Goal: Browse casually: Explore the website without a specific task or goal

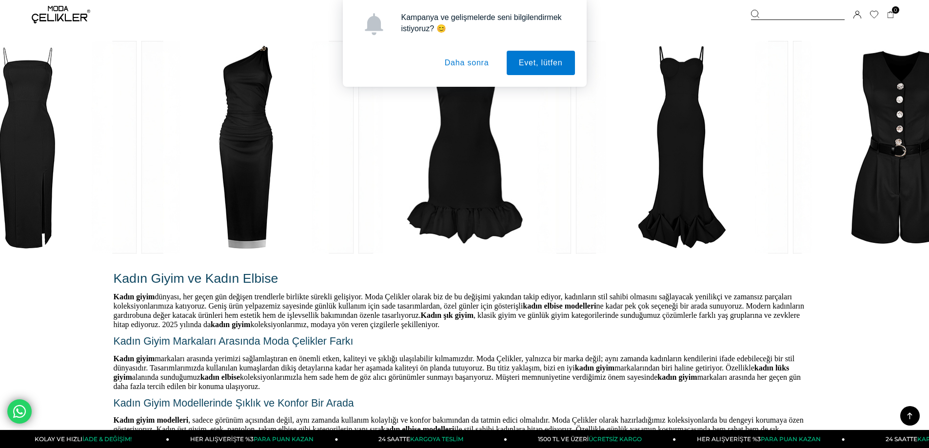
scroll to position [1755, 0]
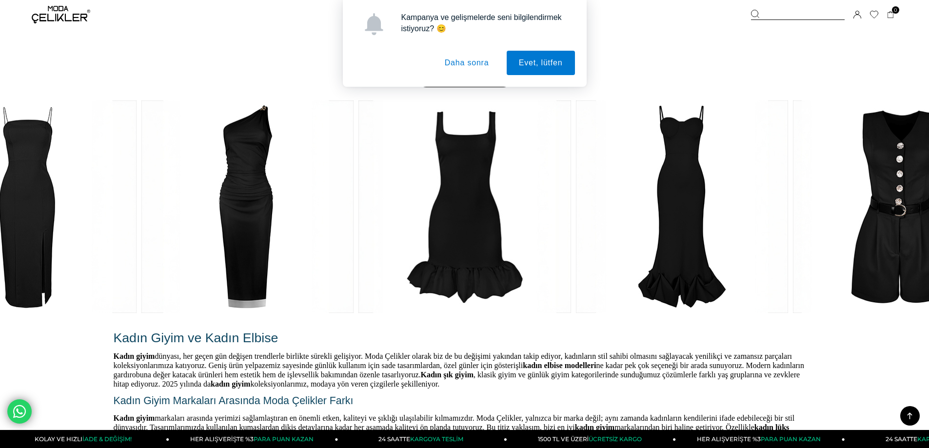
click at [477, 71] on button "Daha sonra" at bounding box center [466, 63] width 69 height 24
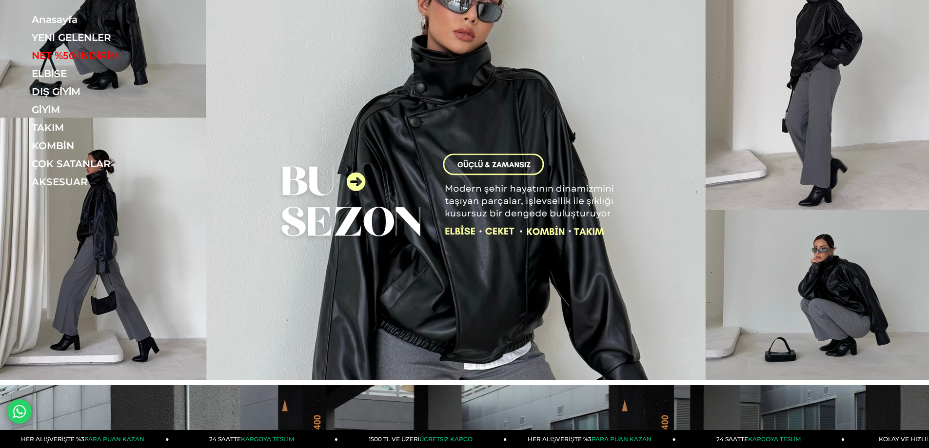
scroll to position [0, 0]
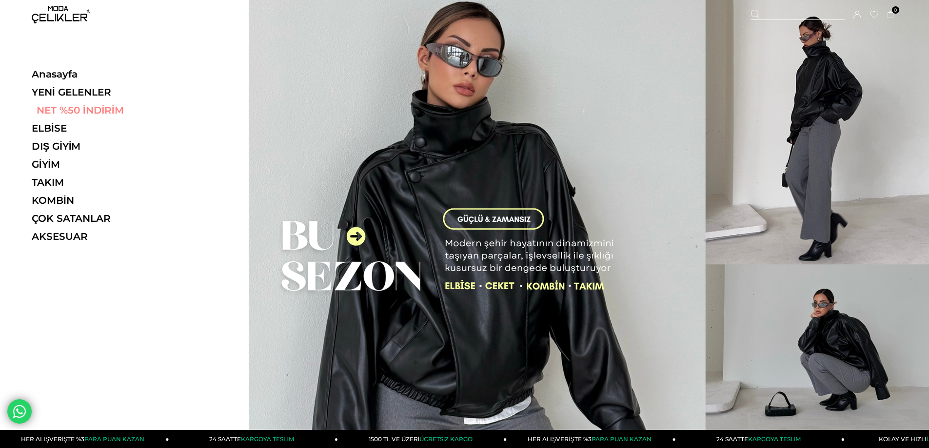
click at [77, 110] on link "NET %50 İNDİRİM" at bounding box center [99, 110] width 134 height 12
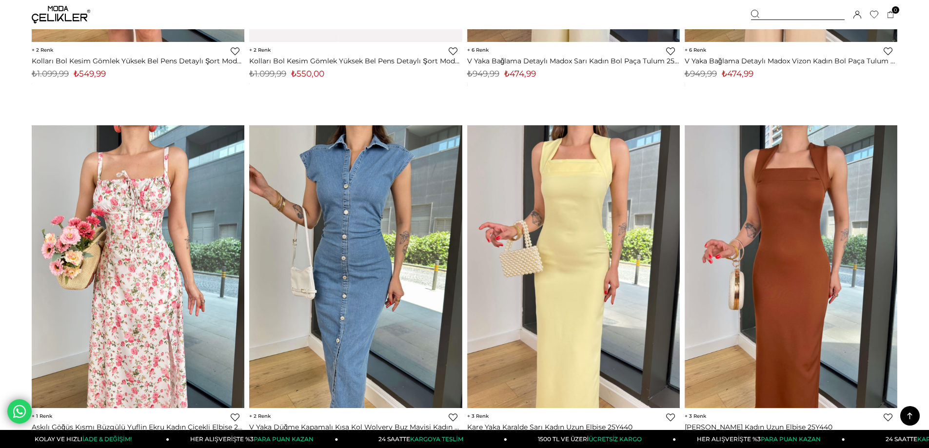
scroll to position [7117, 0]
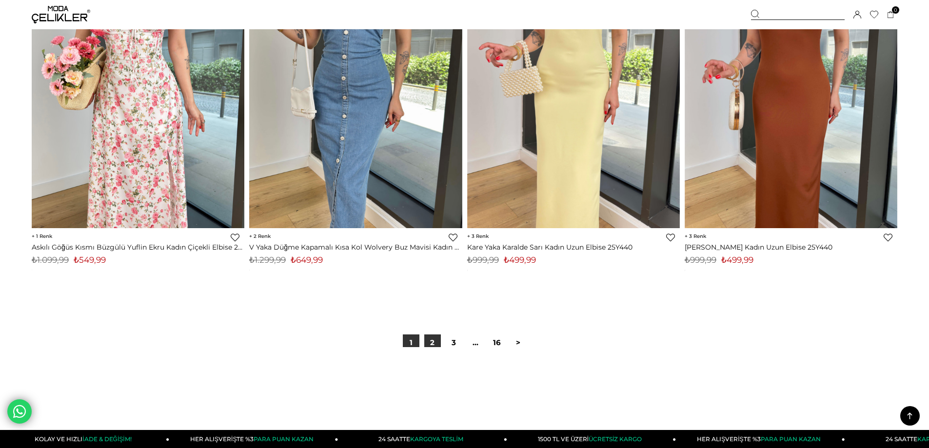
click at [433, 345] on link "2" at bounding box center [432, 342] width 17 height 17
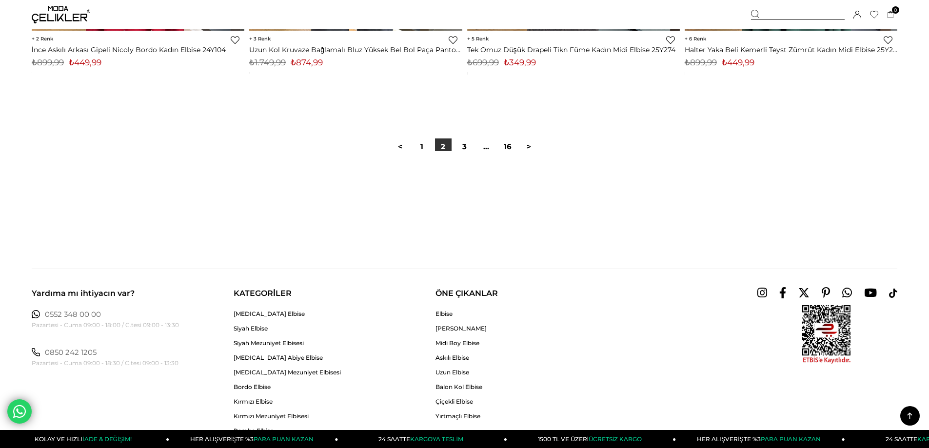
scroll to position [7327, 0]
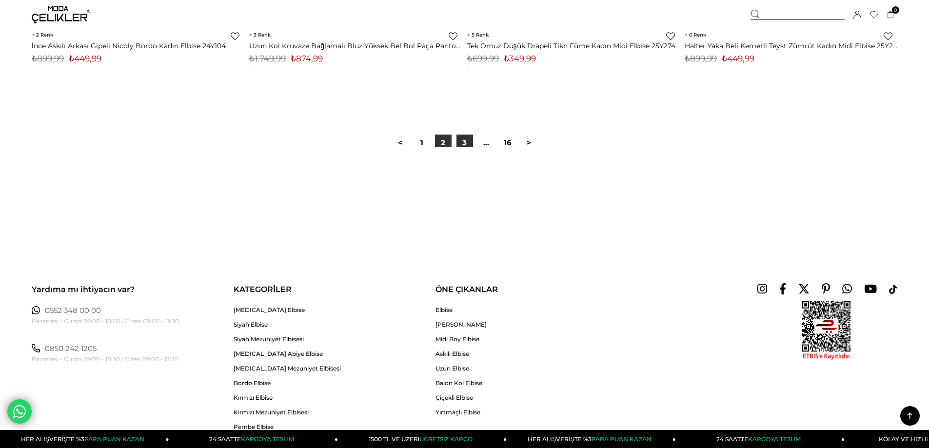
click at [470, 140] on link "3" at bounding box center [464, 143] width 17 height 17
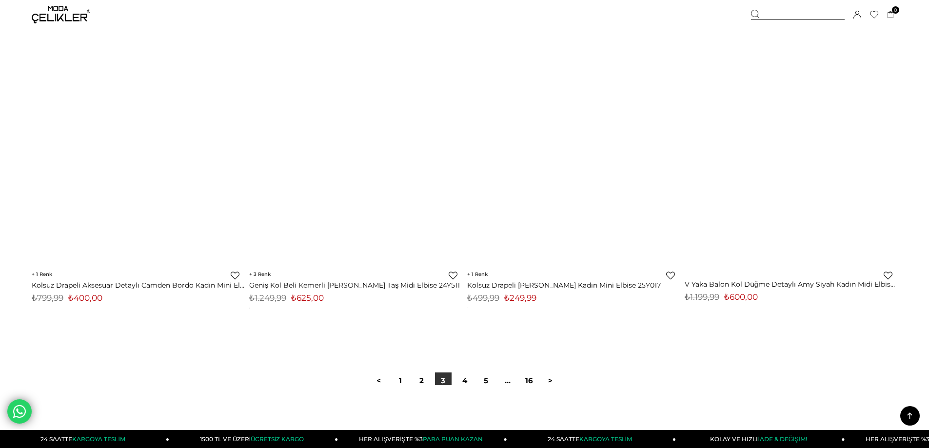
scroll to position [7117, 0]
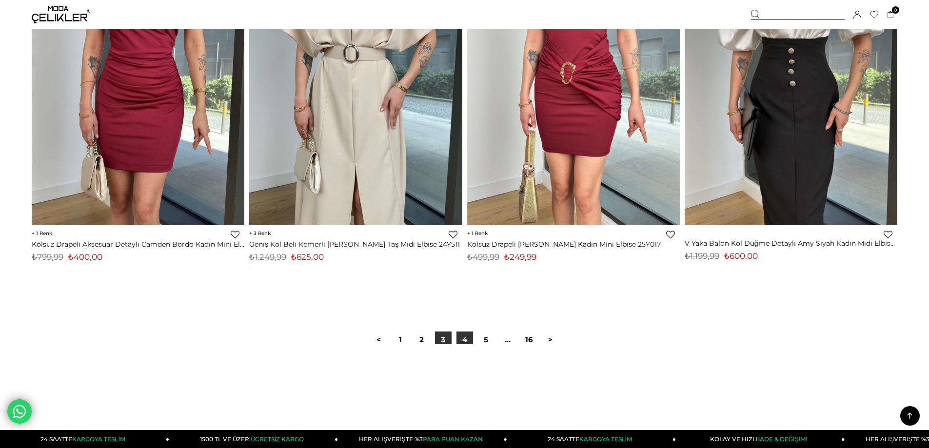
click at [463, 340] on link "4" at bounding box center [464, 339] width 17 height 17
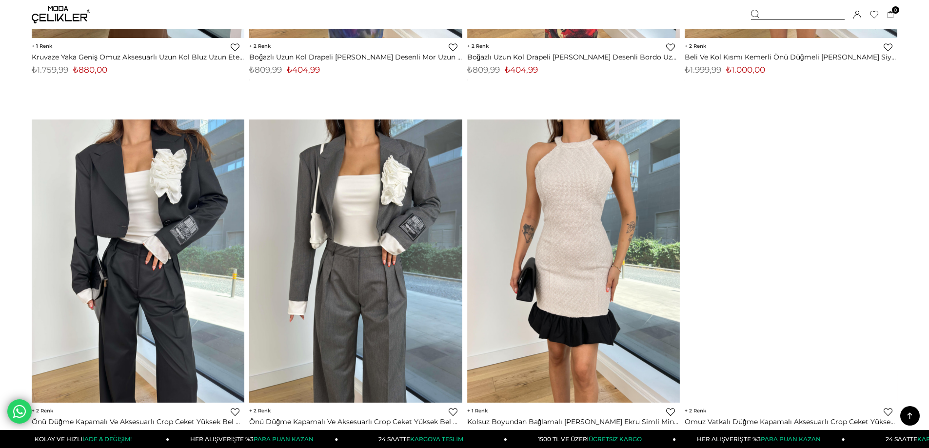
scroll to position [6337, 0]
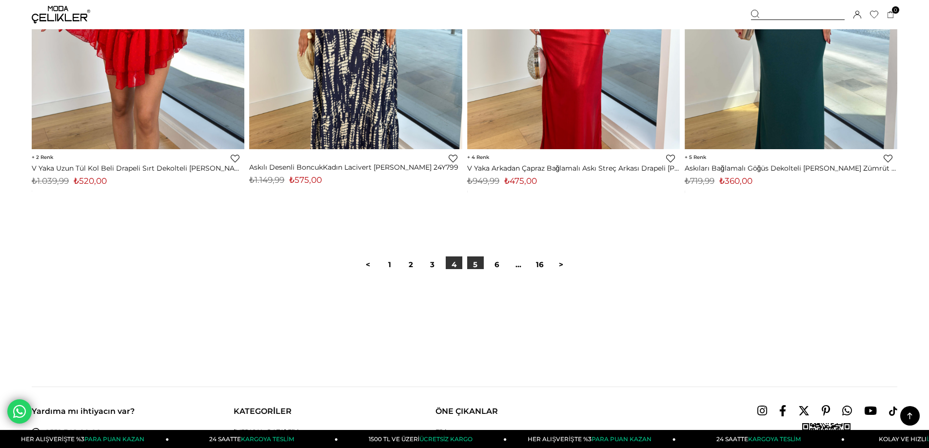
click at [471, 259] on link "5" at bounding box center [475, 264] width 17 height 17
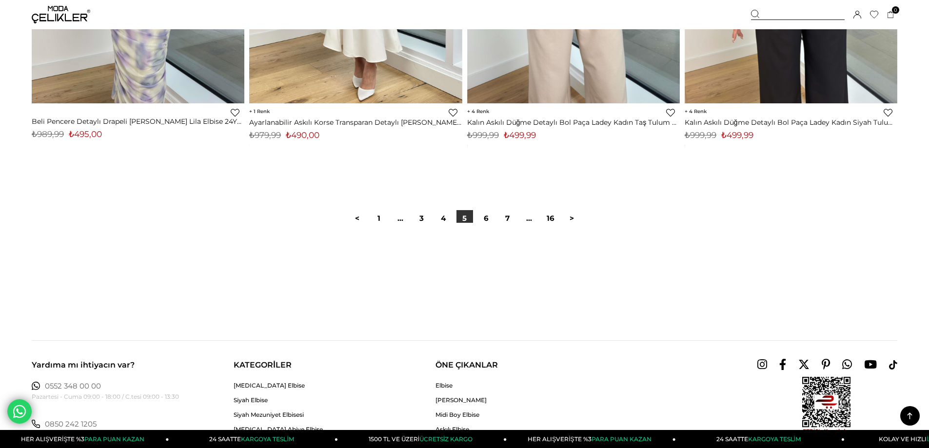
scroll to position [7312, 0]
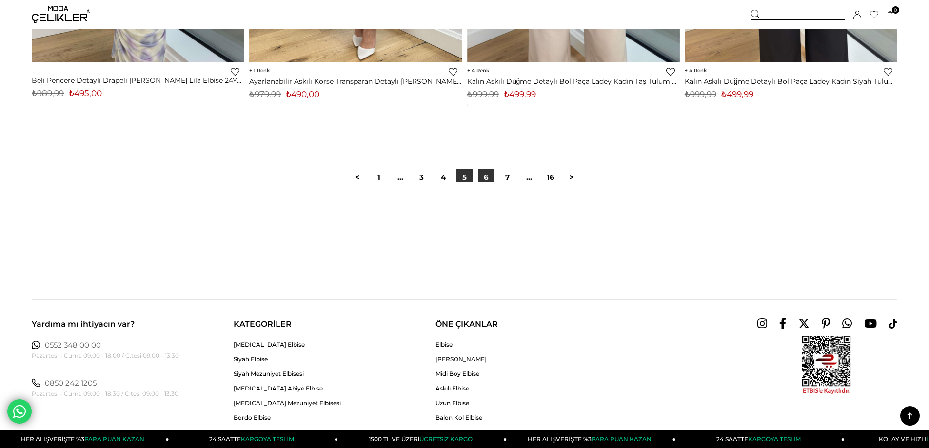
click at [481, 174] on link "6" at bounding box center [486, 177] width 17 height 17
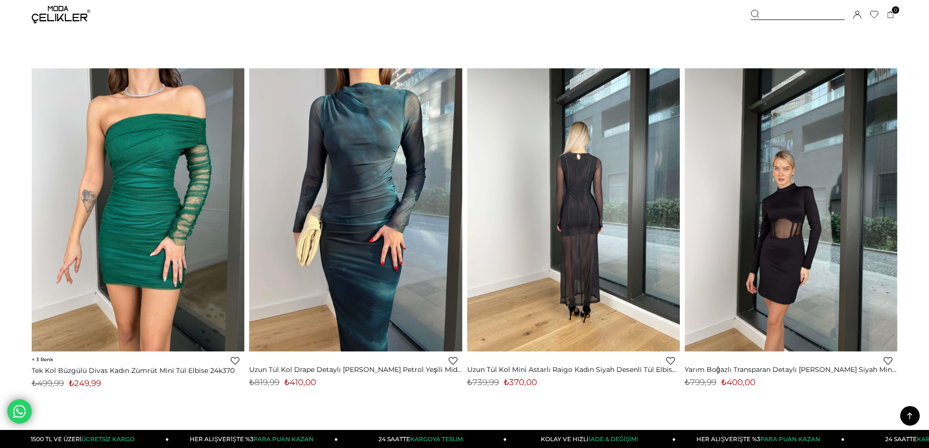
scroll to position [780, 0]
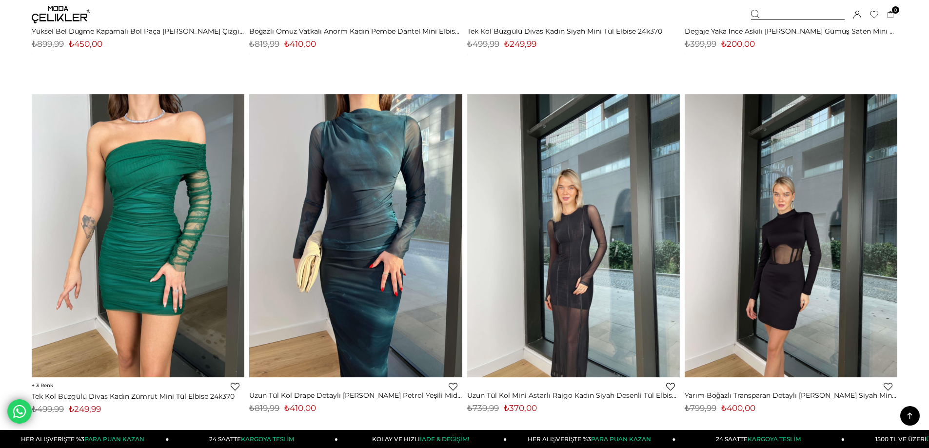
click at [573, 254] on img at bounding box center [573, 235] width 213 height 283
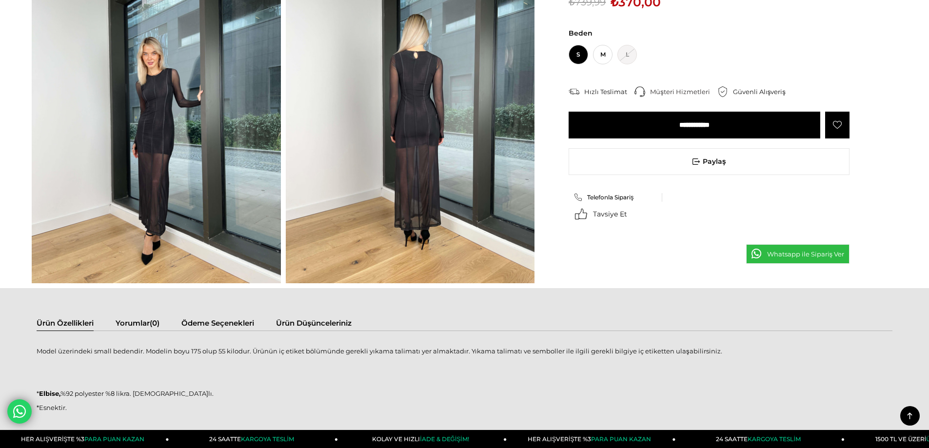
scroll to position [585, 0]
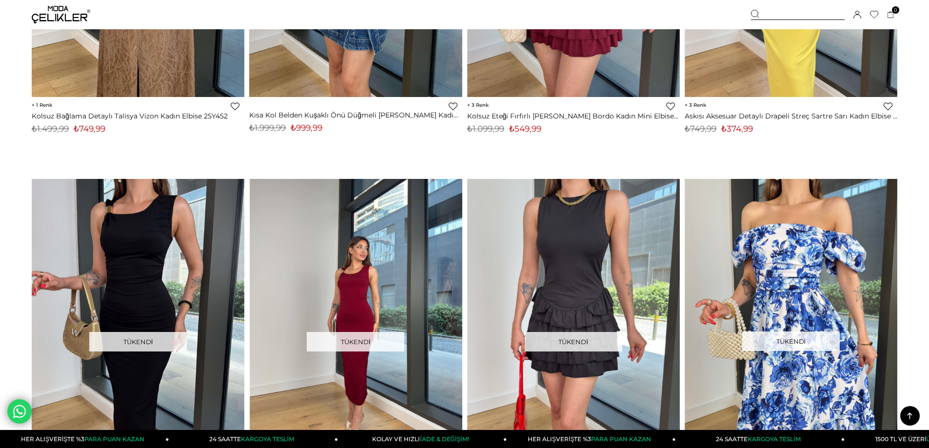
scroll to position [7121, 0]
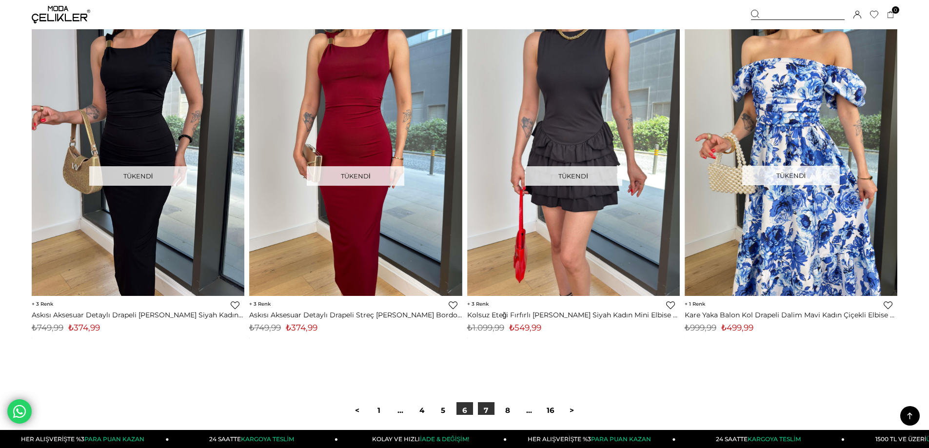
click at [486, 411] on link "7" at bounding box center [486, 410] width 17 height 17
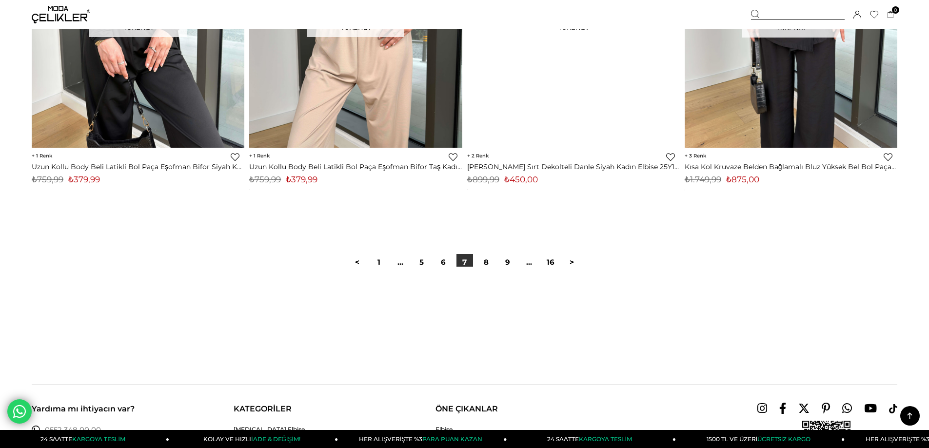
scroll to position [7215, 0]
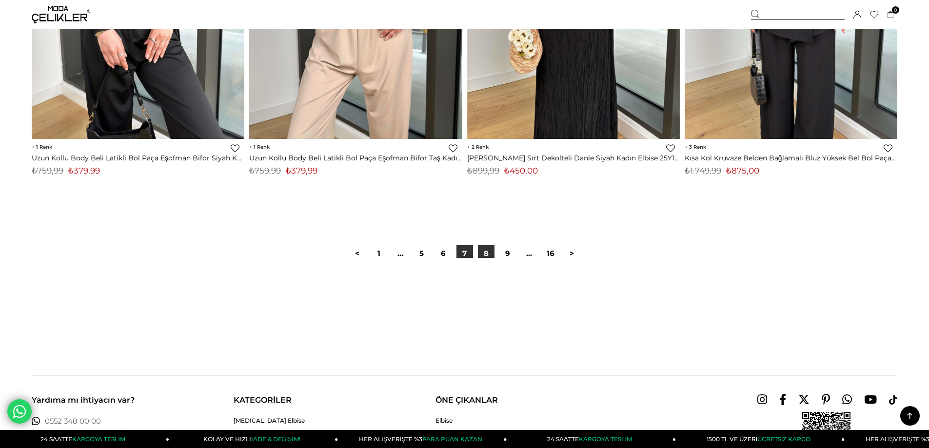
click at [485, 252] on link "8" at bounding box center [486, 253] width 17 height 17
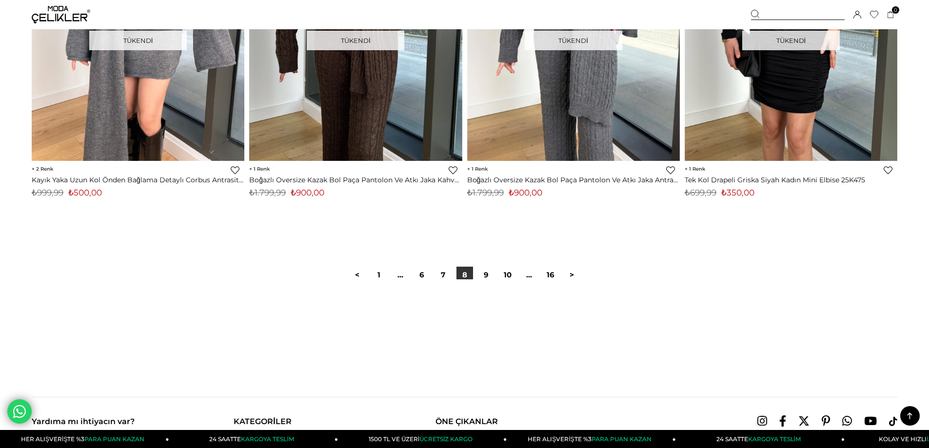
scroll to position [7263, 0]
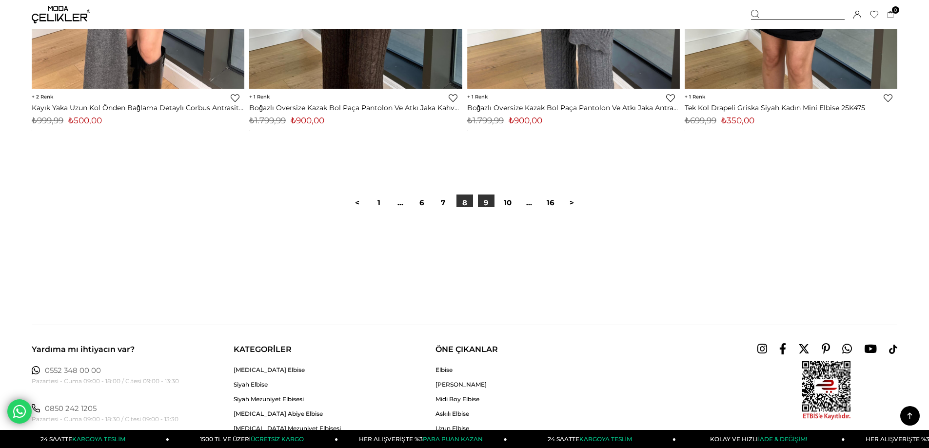
click at [487, 205] on link "9" at bounding box center [486, 202] width 17 height 17
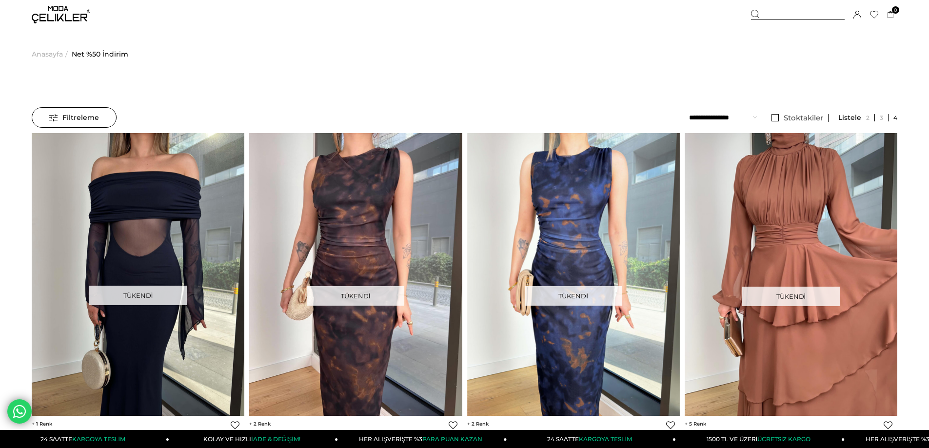
click at [65, 6] on img at bounding box center [61, 15] width 58 height 18
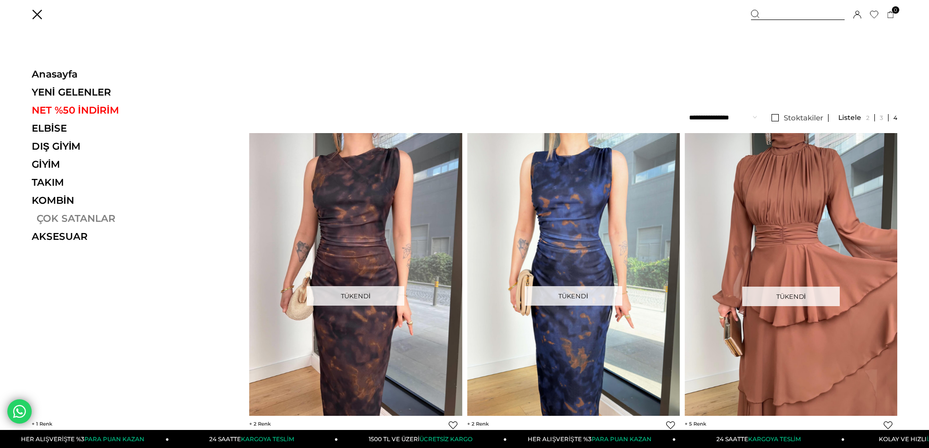
click at [64, 213] on link "ÇOK SATANLAR" at bounding box center [99, 219] width 134 height 12
click at [75, 238] on link "AKSESUAR" at bounding box center [99, 237] width 134 height 12
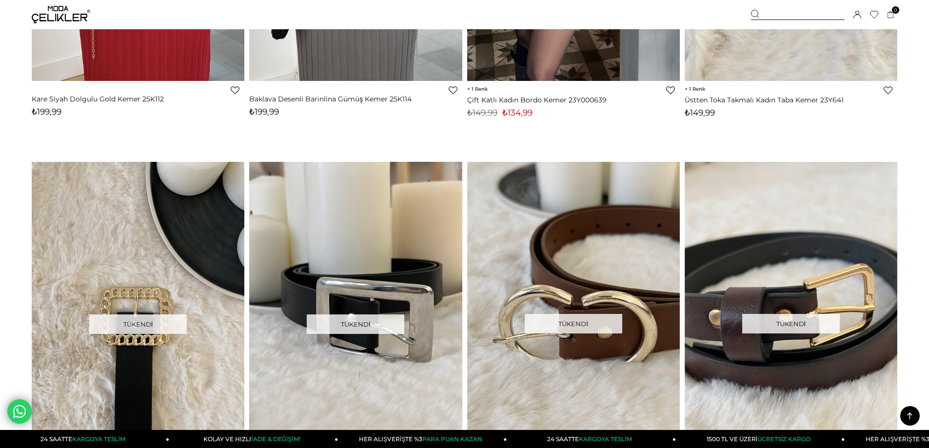
scroll to position [1801, 0]
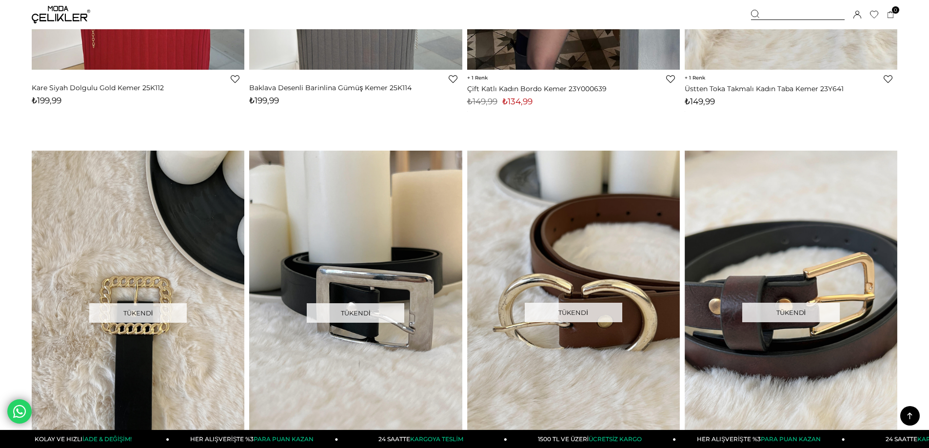
click at [57, 14] on img at bounding box center [61, 15] width 58 height 18
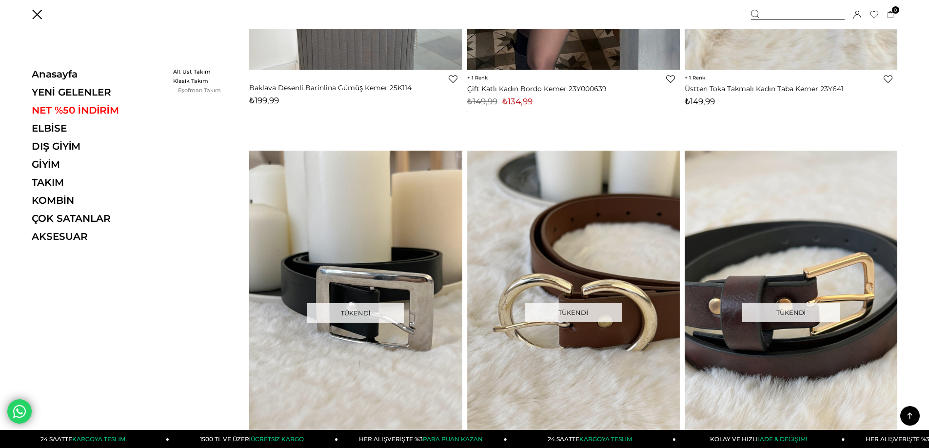
drag, startPoint x: 204, startPoint y: 94, endPoint x: 200, endPoint y: 89, distance: 6.0
click at [202, 93] on div "TAKIM Alt Üst Takım Klasik Takım Eşofman Takım" at bounding box center [201, 82] width 56 height 28
click at [200, 89] on link "Eşofman Takım" at bounding box center [201, 90] width 56 height 7
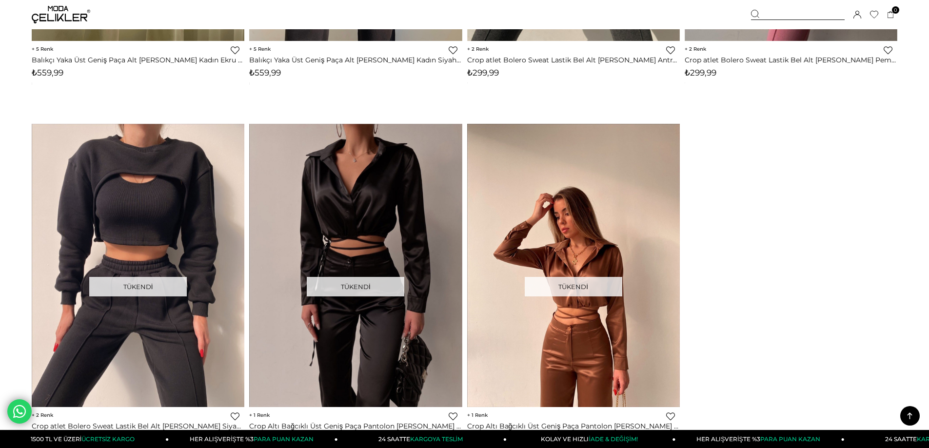
scroll to position [4582, 0]
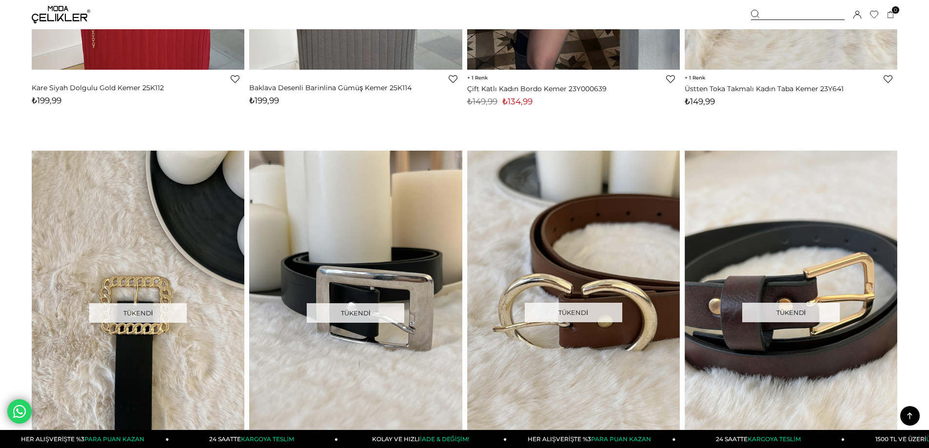
click at [59, 17] on img at bounding box center [61, 15] width 58 height 18
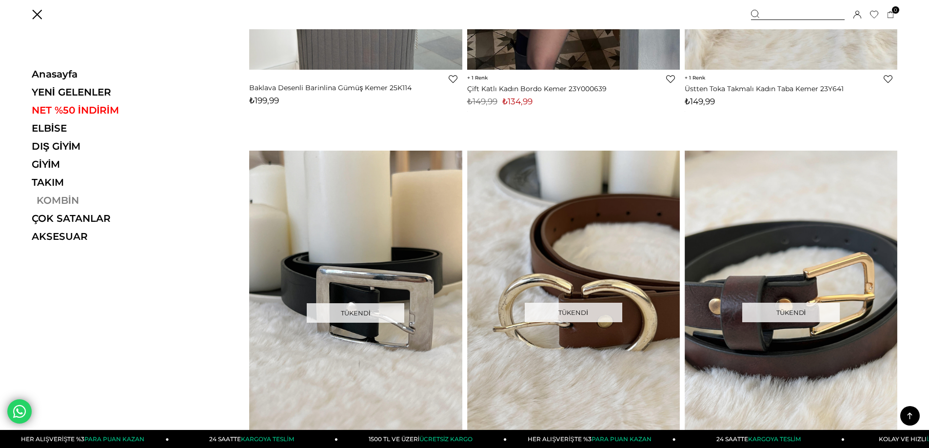
click at [51, 205] on link "KOMBİN" at bounding box center [99, 200] width 134 height 12
click at [51, 215] on link "ÇOK SATANLAR" at bounding box center [99, 219] width 134 height 12
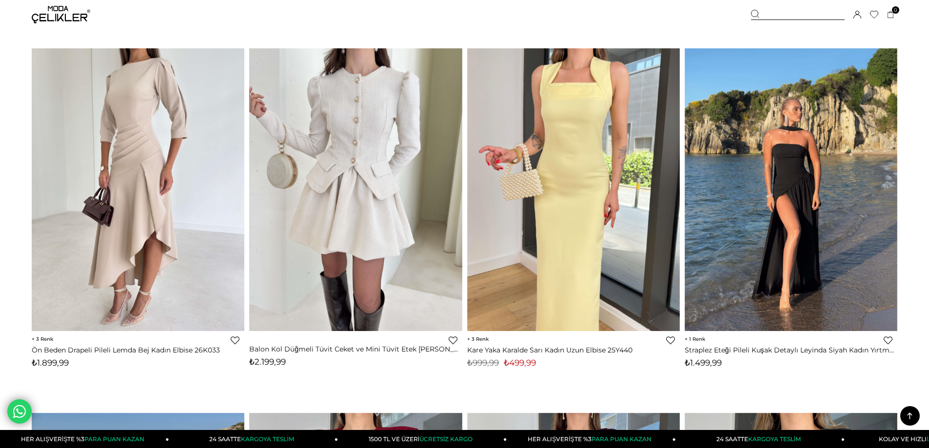
scroll to position [5898, 0]
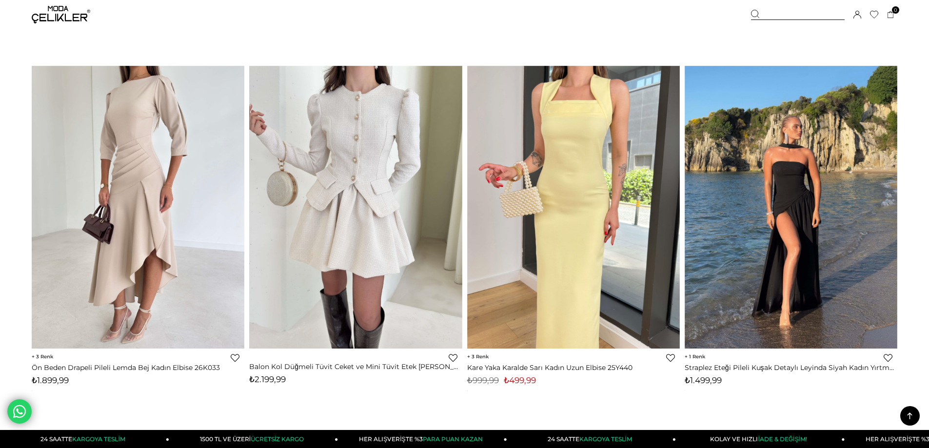
click at [59, 11] on img at bounding box center [61, 15] width 58 height 18
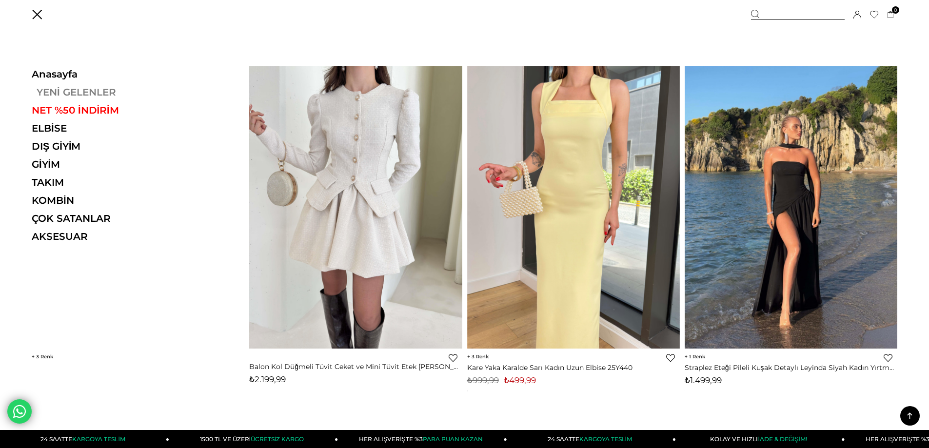
click at [74, 91] on link "YENİ GELENLER" at bounding box center [99, 92] width 134 height 12
